Goal: Information Seeking & Learning: Learn about a topic

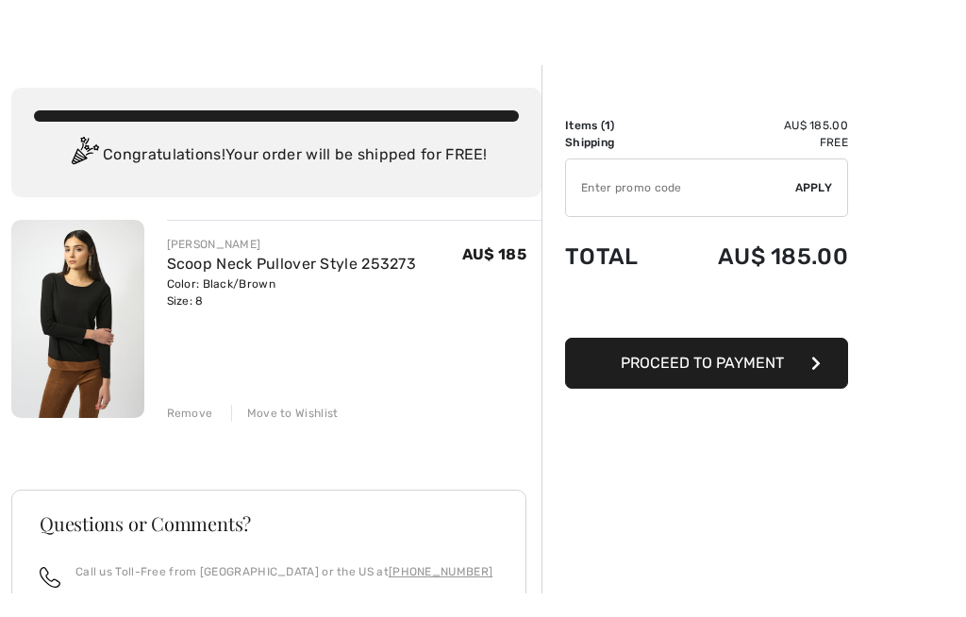
scroll to position [33, 0]
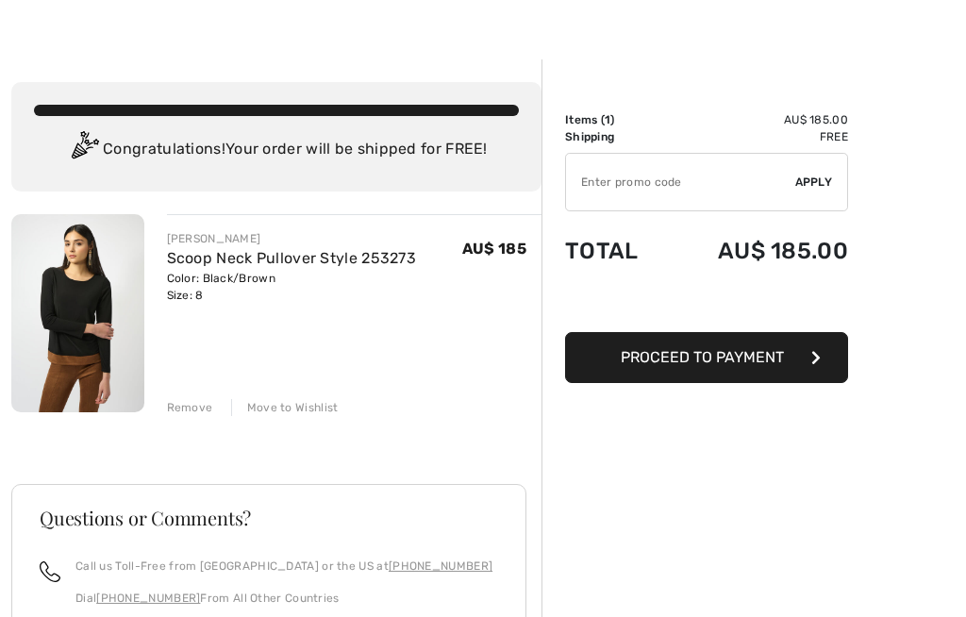
click at [111, 308] on img at bounding box center [77, 313] width 133 height 198
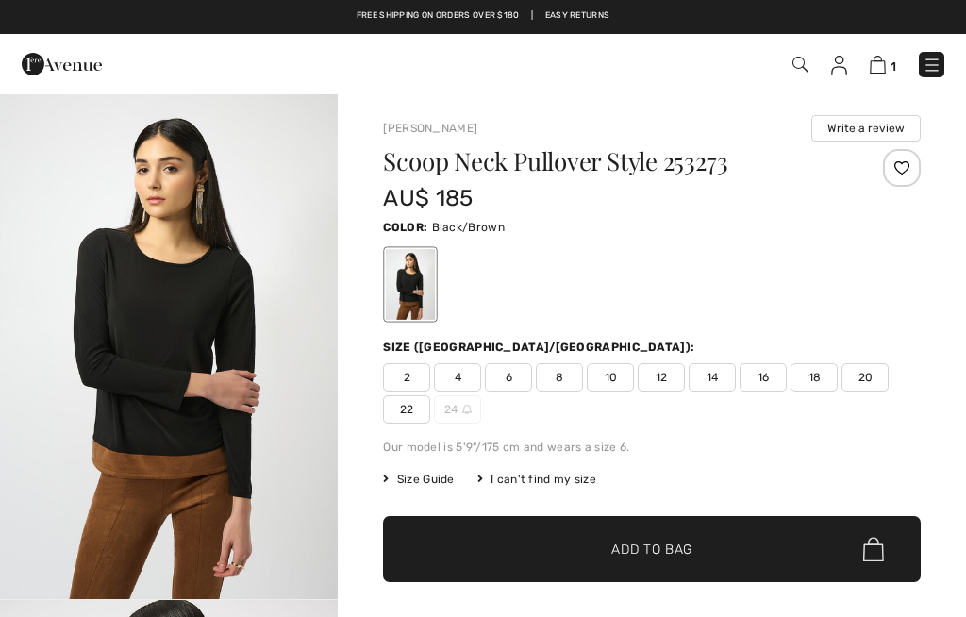
checkbox input "true"
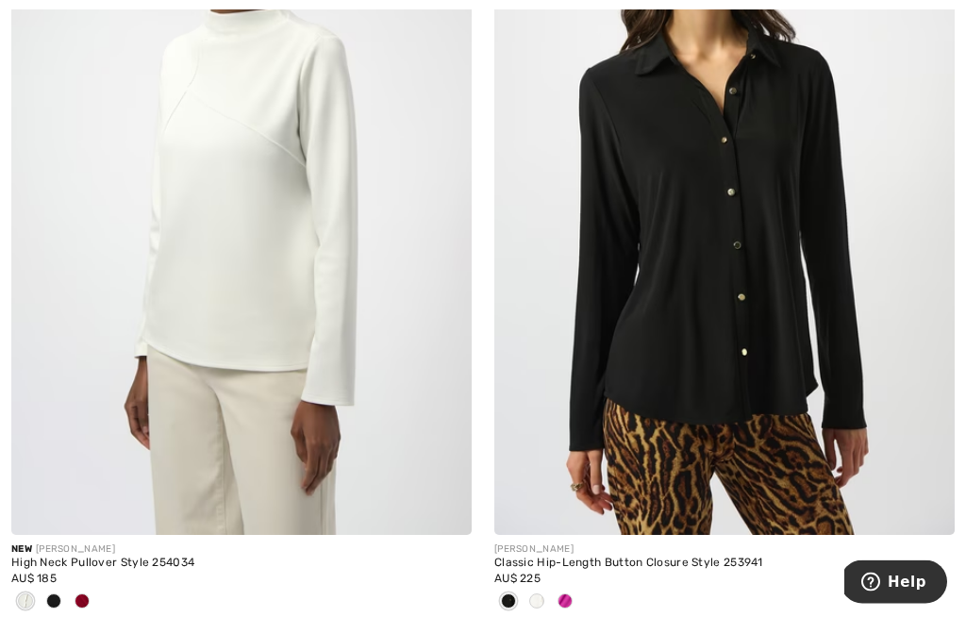
scroll to position [3522, 0]
click at [125, 376] on img at bounding box center [241, 189] width 460 height 691
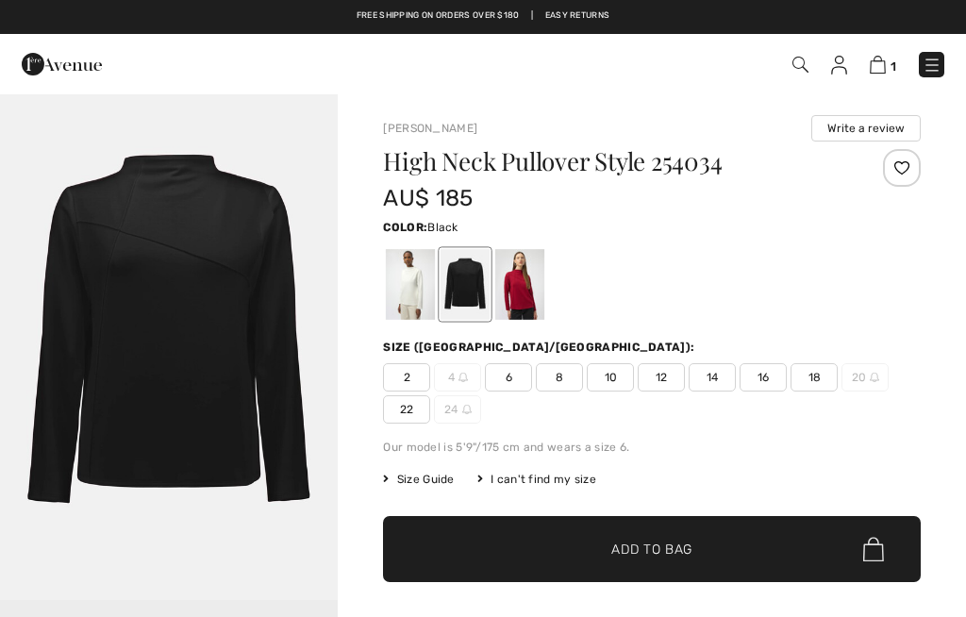
checkbox input "true"
click at [417, 277] on div at bounding box center [410, 284] width 49 height 71
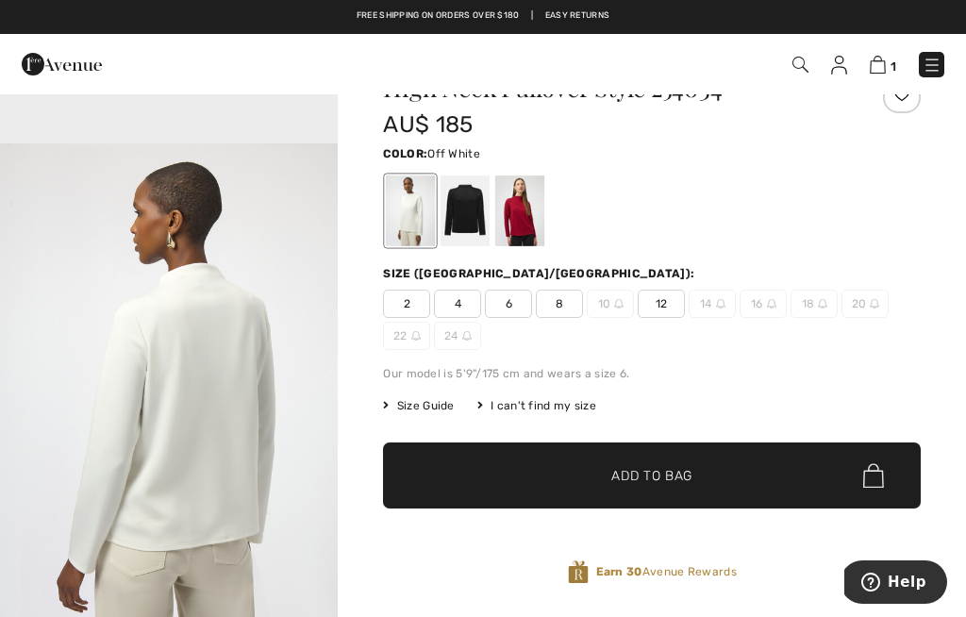
scroll to position [72, 0]
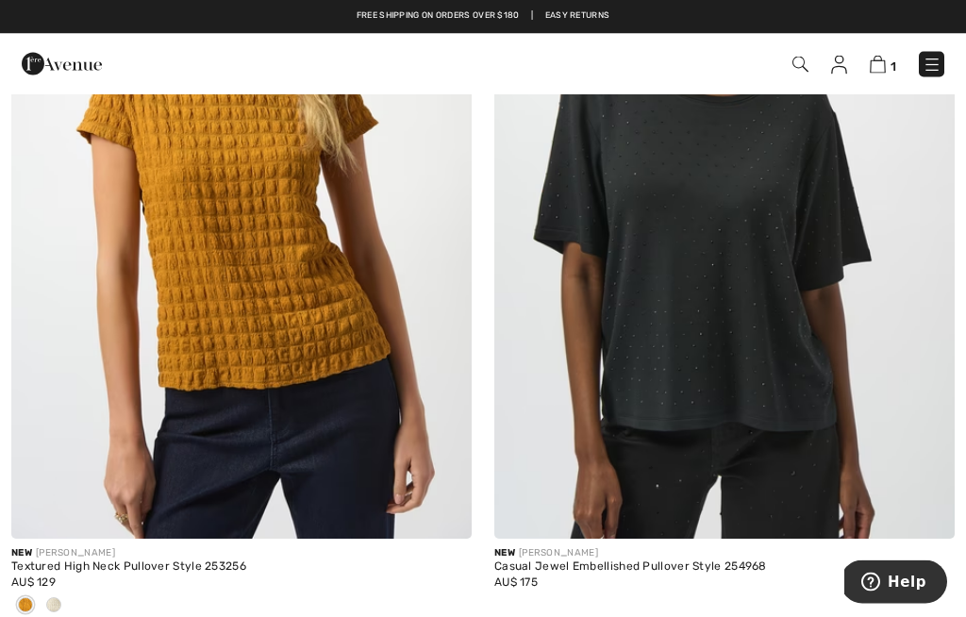
scroll to position [8343, 0]
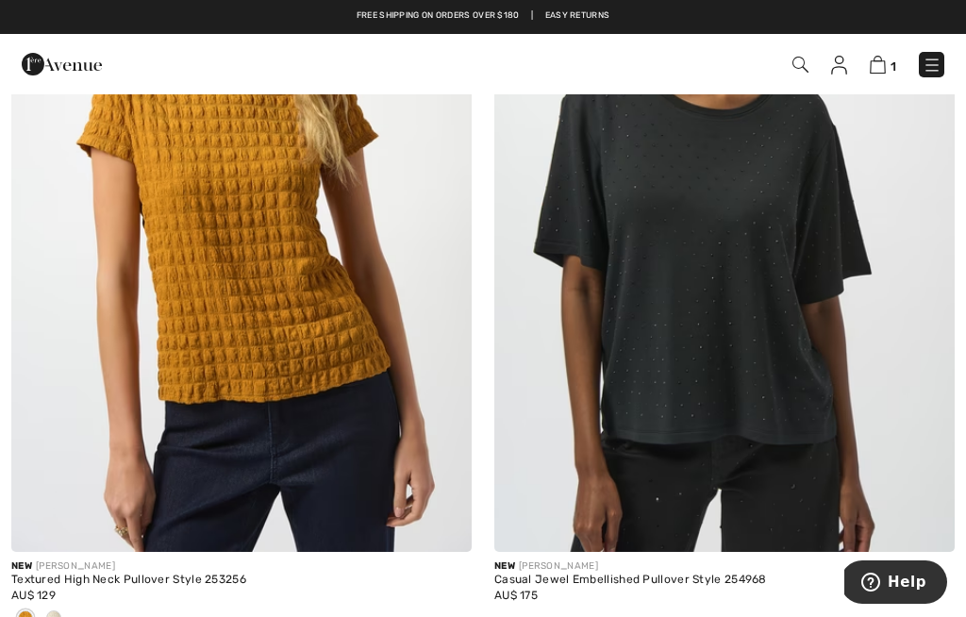
click at [139, 574] on div "Textured High Neck Pullover Style 253256" at bounding box center [241, 580] width 460 height 13
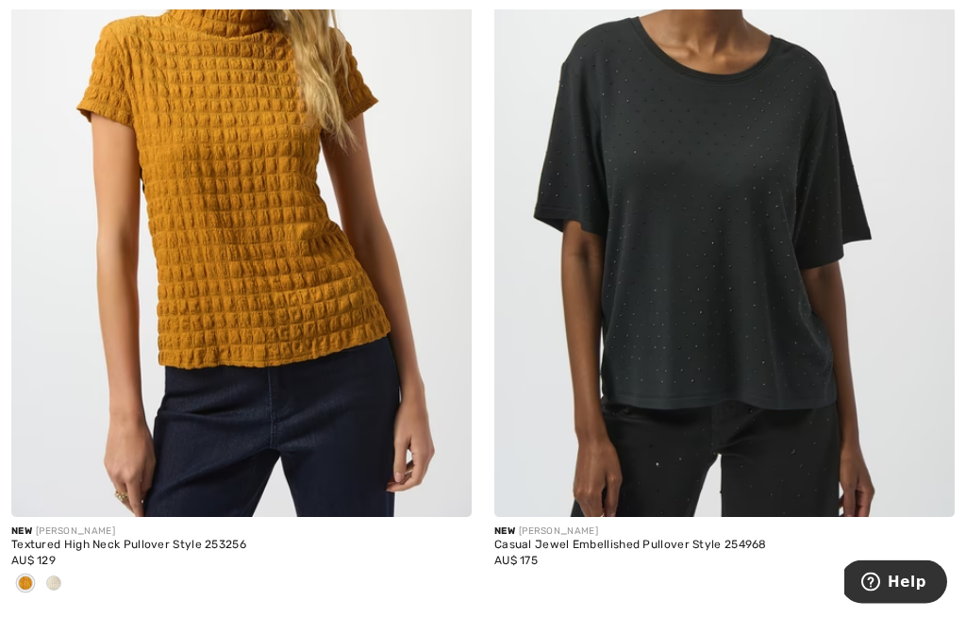
scroll to position [8377, 0]
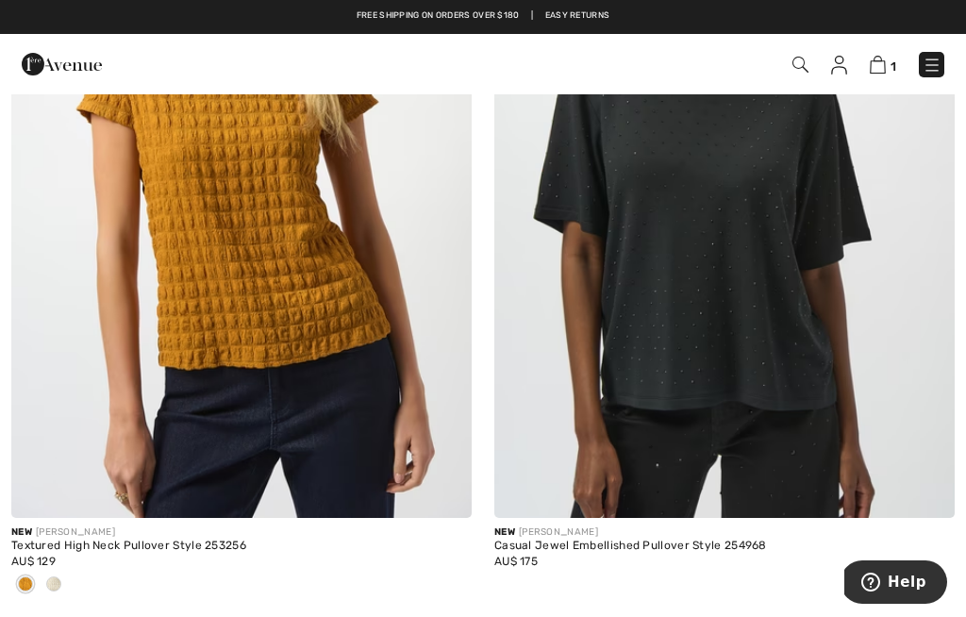
click at [141, 530] on div "New JOSEPH RIBKOFF" at bounding box center [241, 532] width 460 height 14
click at [283, 260] on img at bounding box center [241, 172] width 460 height 691
click at [105, 525] on div "New JOSEPH RIBKOFF" at bounding box center [241, 532] width 460 height 14
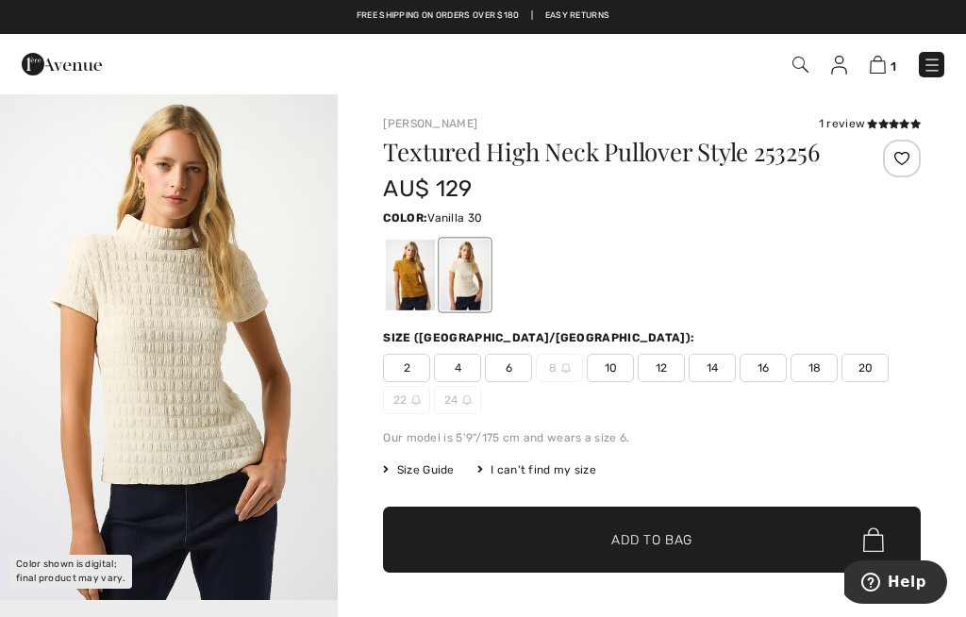
click at [424, 267] on div at bounding box center [410, 275] width 49 height 71
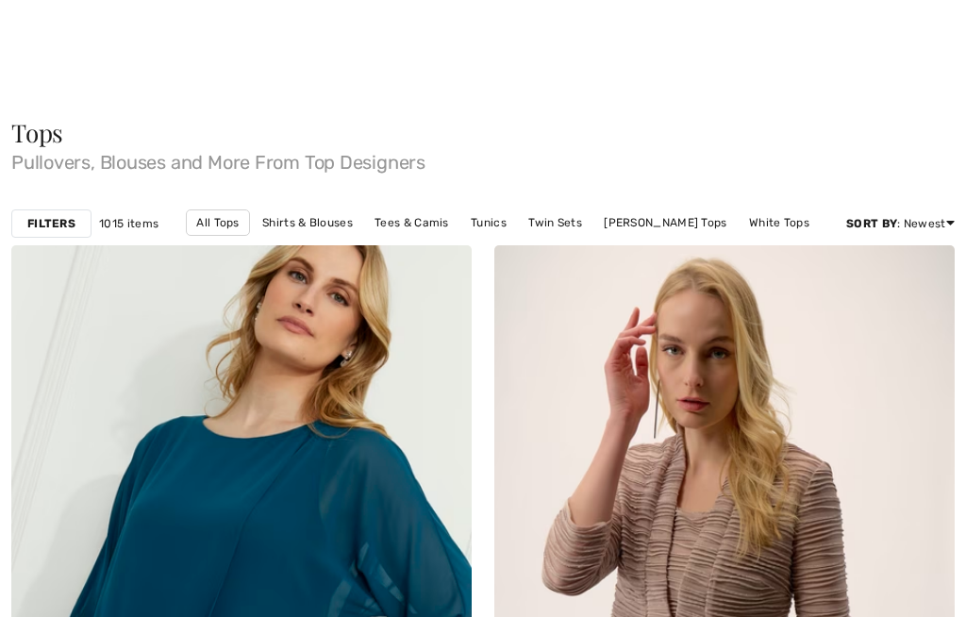
checkbox input "true"
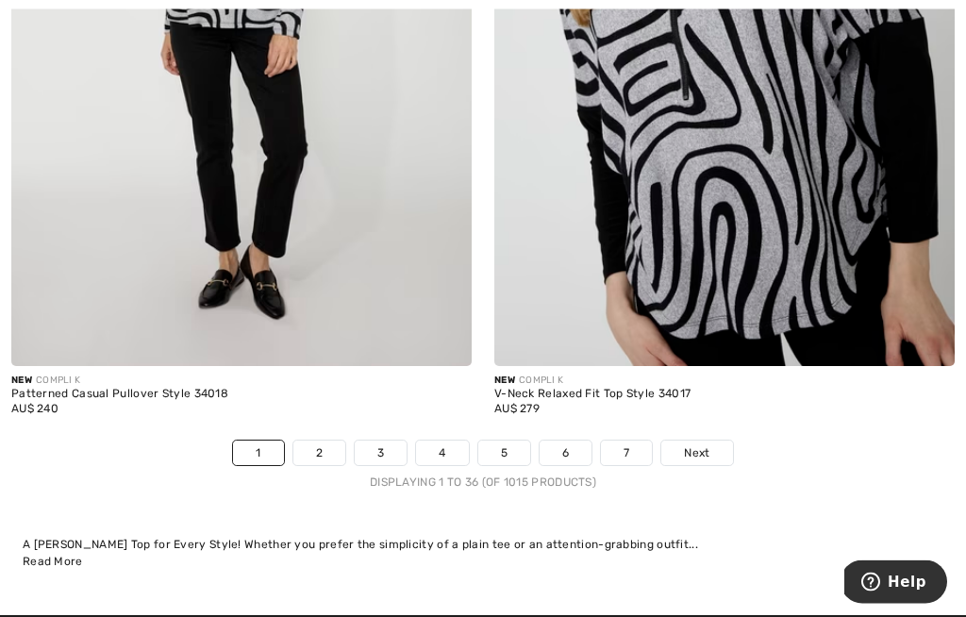
scroll to position [14138, 0]
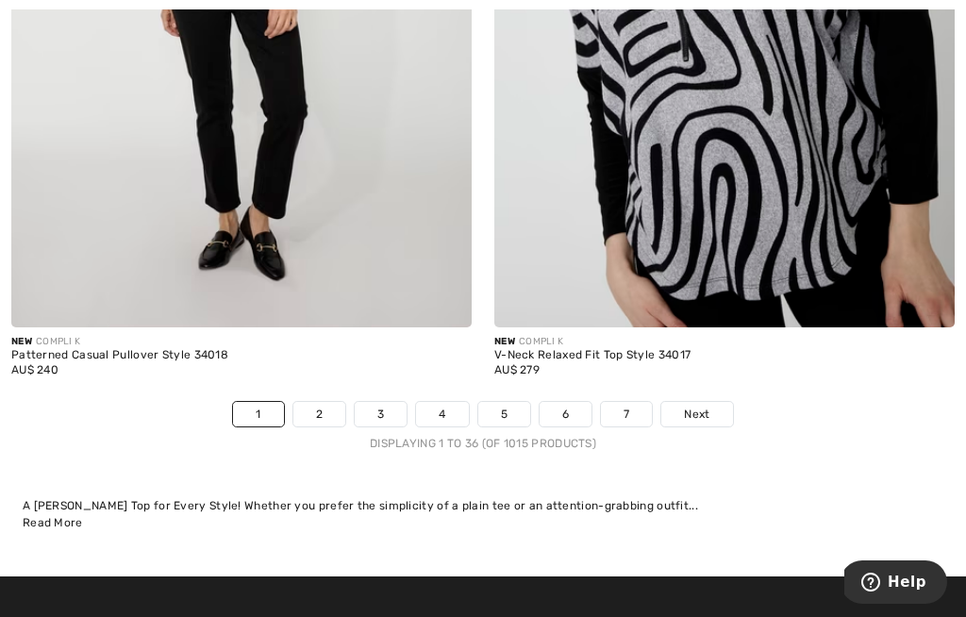
click at [329, 402] on link "2" at bounding box center [319, 414] width 52 height 25
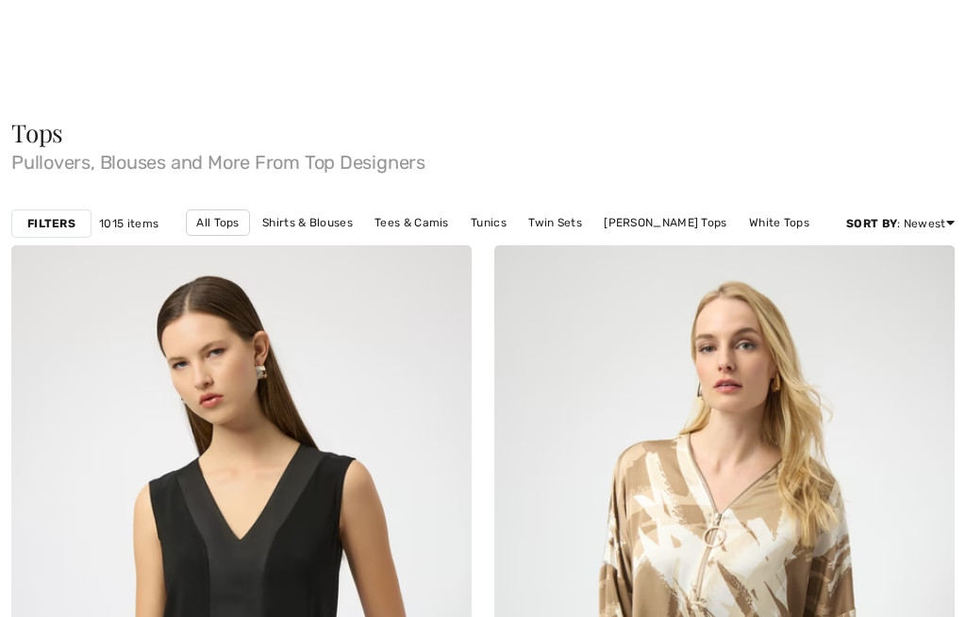
checkbox input "true"
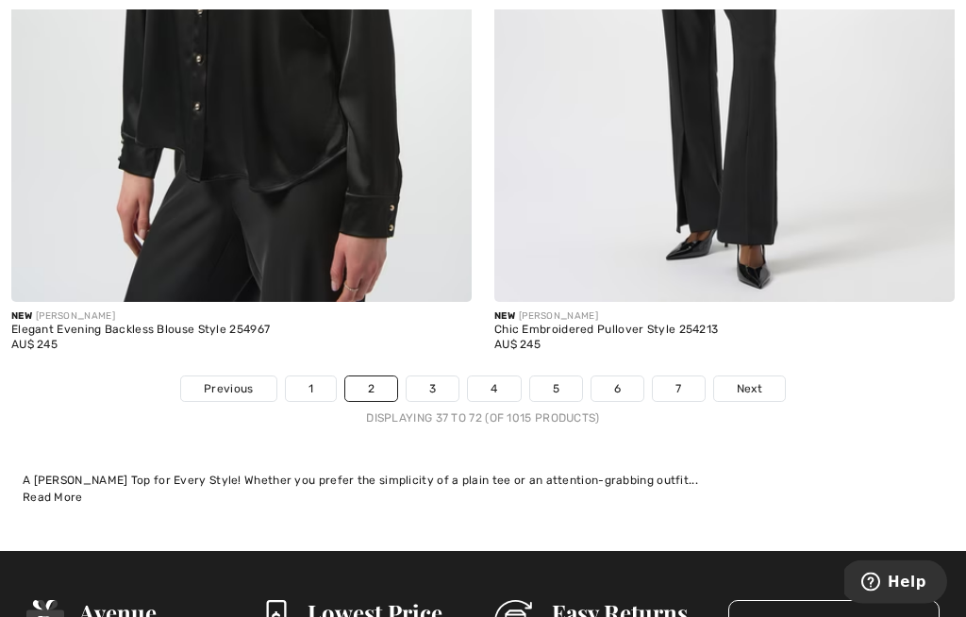
scroll to position [14008, 0]
click at [441, 376] on link "3" at bounding box center [433, 388] width 52 height 25
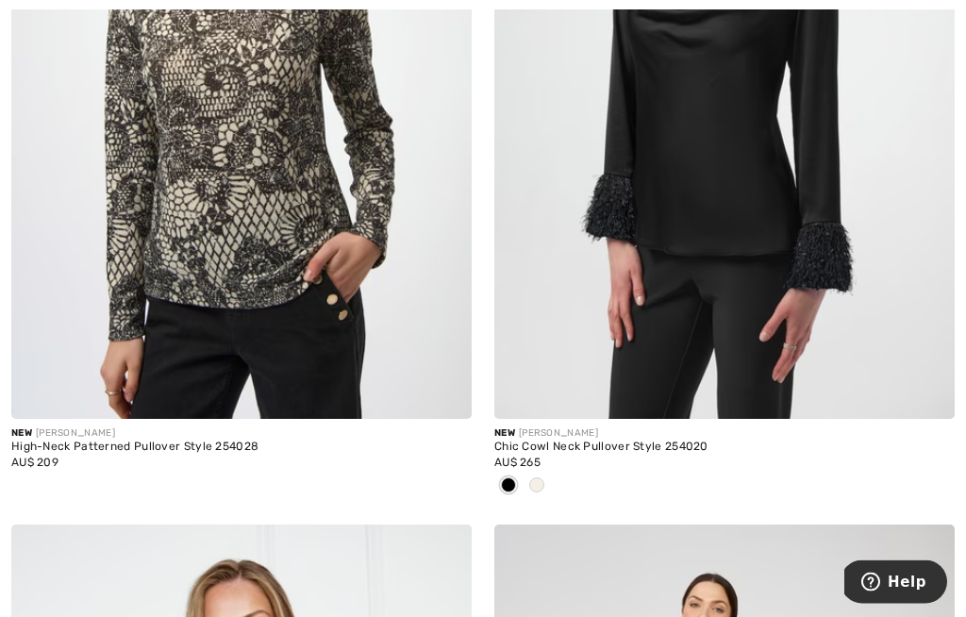
scroll to position [11051, 0]
